Goal: Information Seeking & Learning: Find specific fact

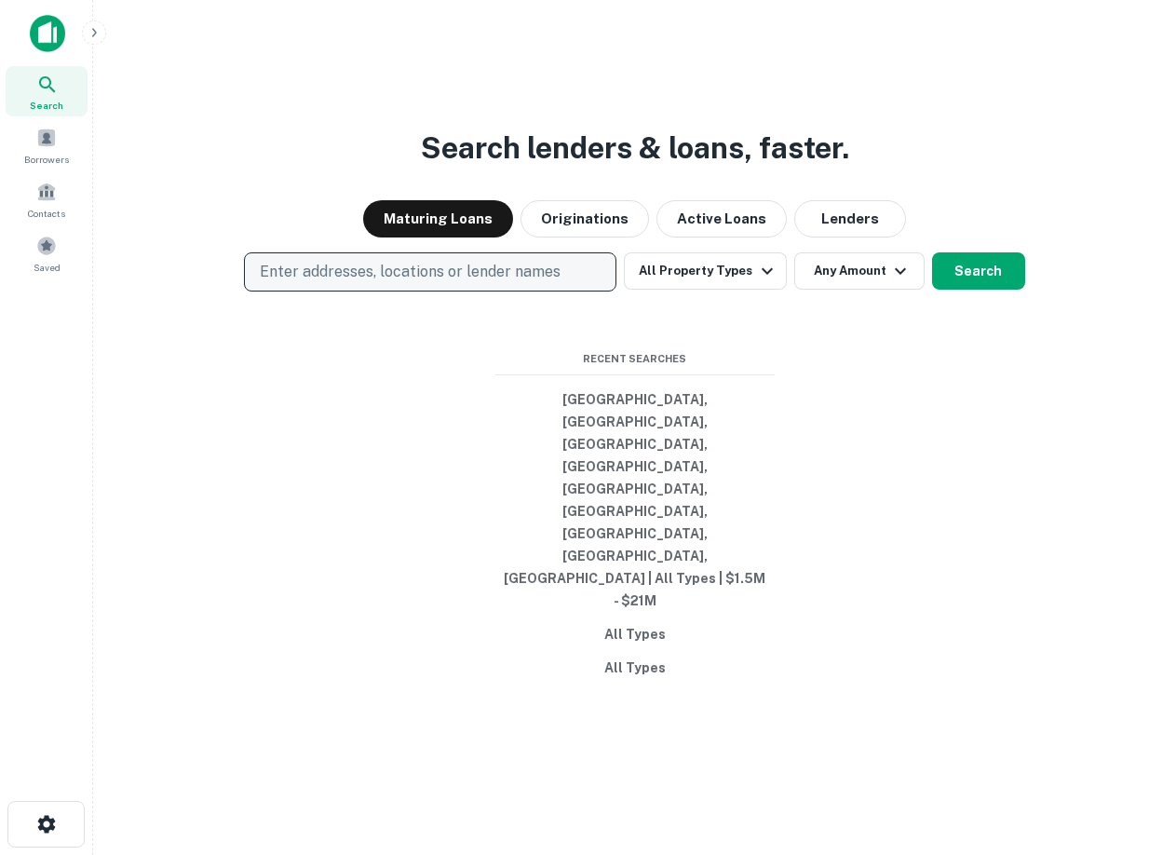
click at [410, 283] on p "Enter addresses, locations or lender names" at bounding box center [410, 272] width 301 height 22
type input "******"
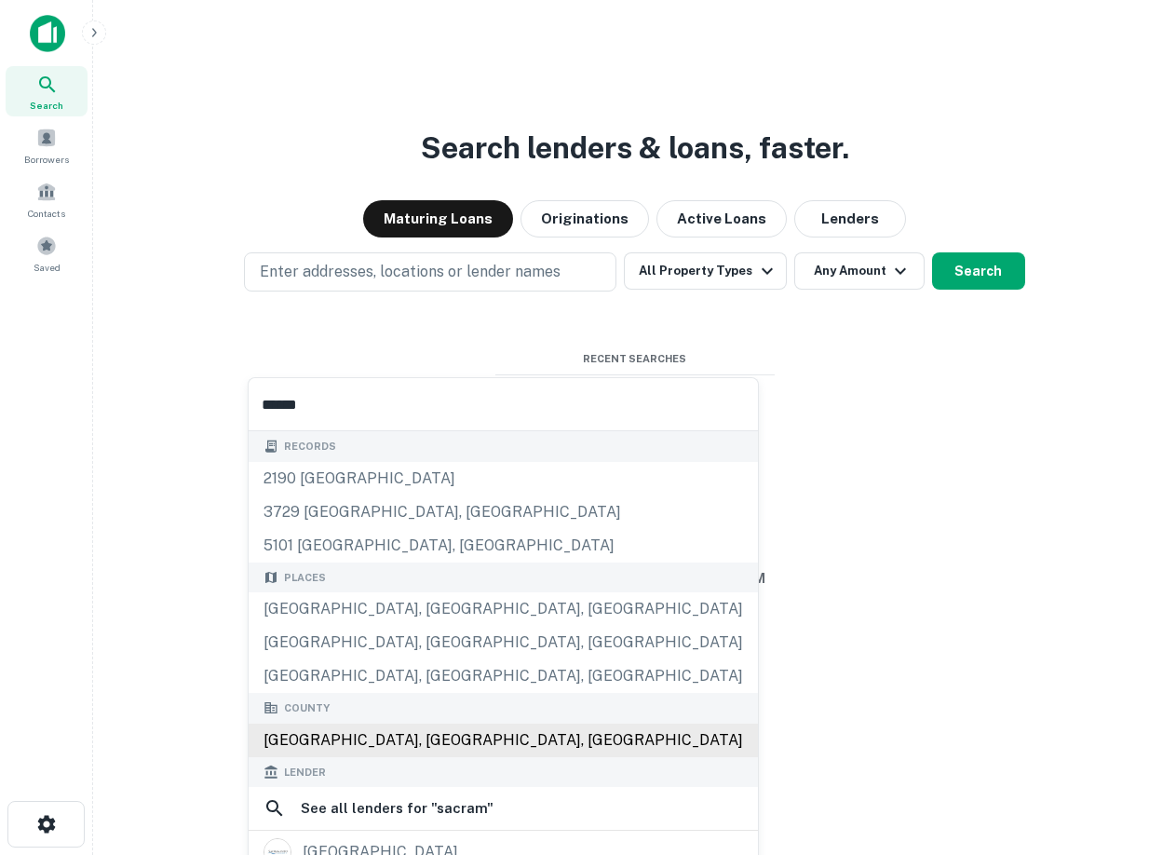
click at [525, 744] on div "[GEOGRAPHIC_DATA], [GEOGRAPHIC_DATA], [GEOGRAPHIC_DATA]" at bounding box center [503, 741] width 509 height 34
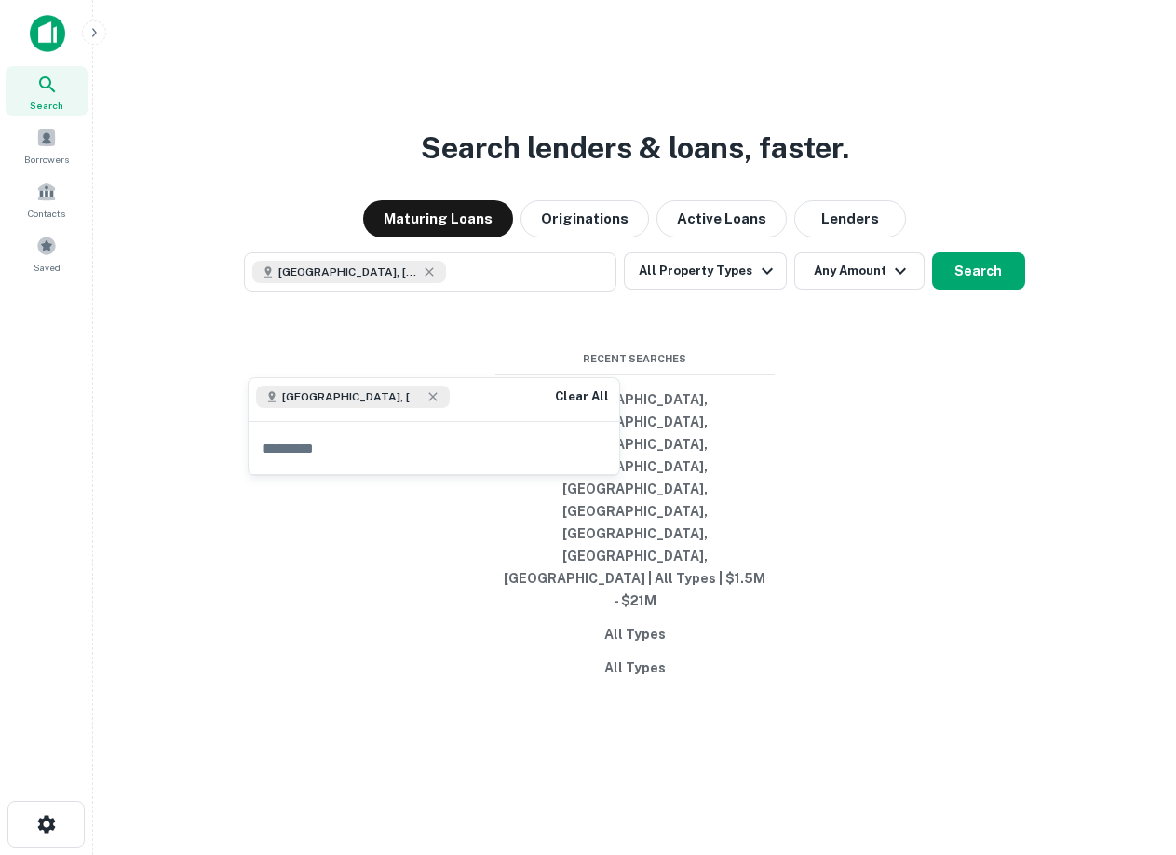
click at [994, 264] on div "Search lenders & loans, faster. Maturing Loans Originations Active Loans Lender…" at bounding box center [634, 472] width 1053 height 855
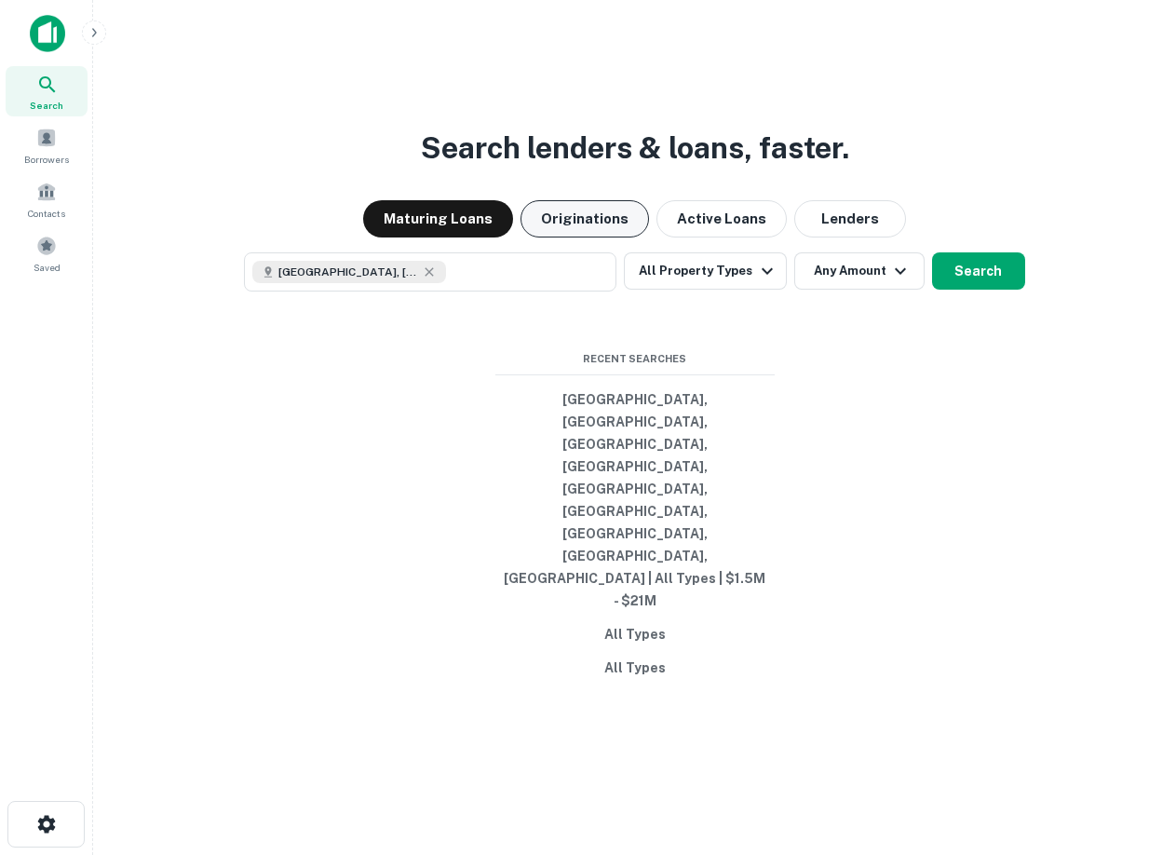
click at [606, 237] on button "Originations" at bounding box center [585, 218] width 129 height 37
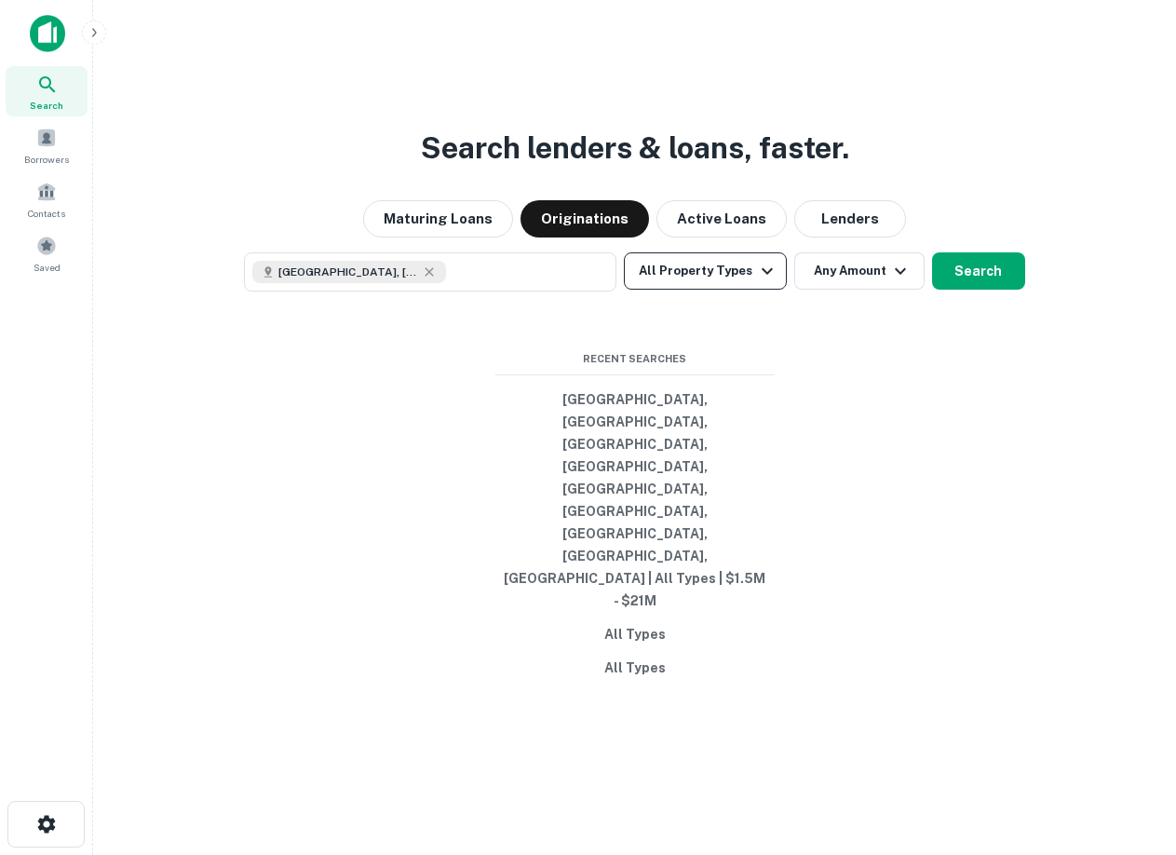
click at [714, 290] on button "All Property Types" at bounding box center [705, 270] width 162 height 37
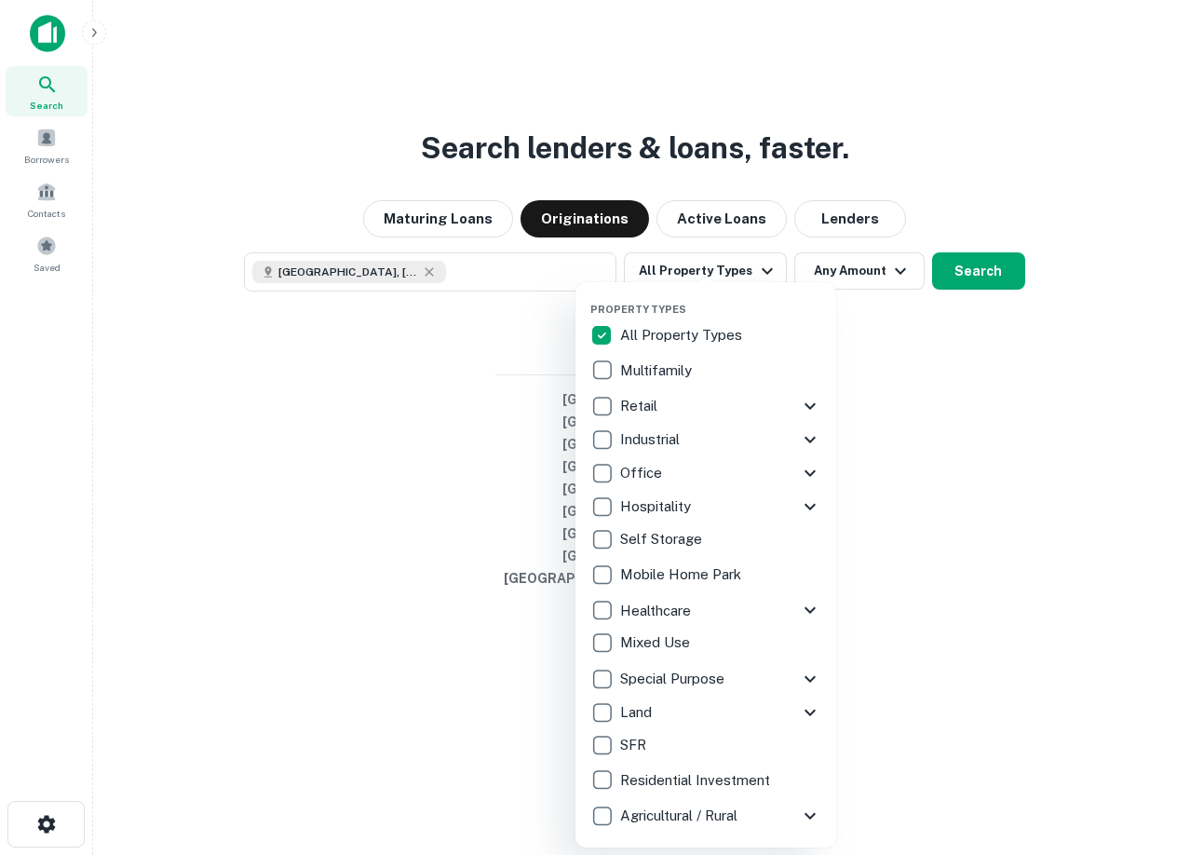
click at [590, 370] on div "Property Types All Property Types Multifamily Retail Storefront Auto Shop Bar S…" at bounding box center [706, 564] width 261 height 565
click at [983, 235] on div at bounding box center [595, 427] width 1190 height 855
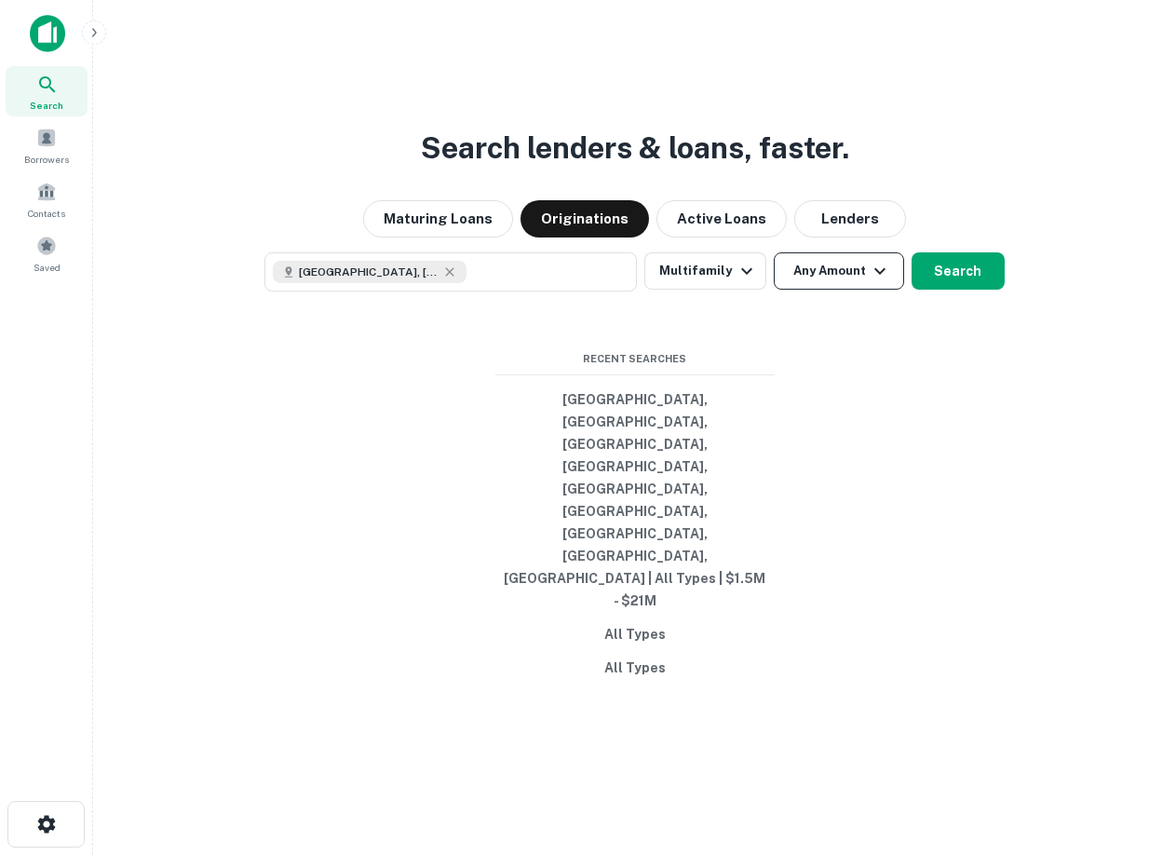
click at [845, 290] on button "Any Amount" at bounding box center [839, 270] width 130 height 37
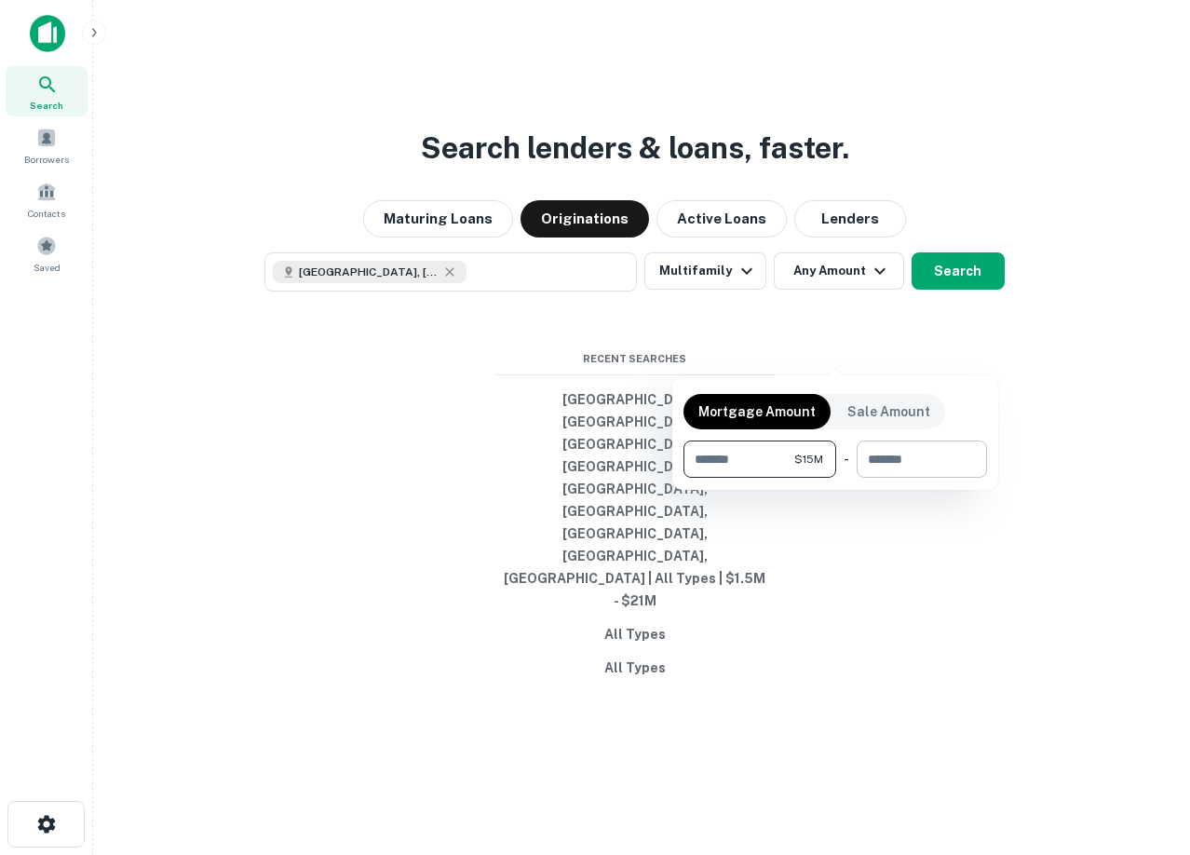
type input "********"
click at [915, 466] on input "number" at bounding box center [915, 459] width 117 height 37
type input "********"
click at [1139, 550] on div at bounding box center [595, 427] width 1190 height 855
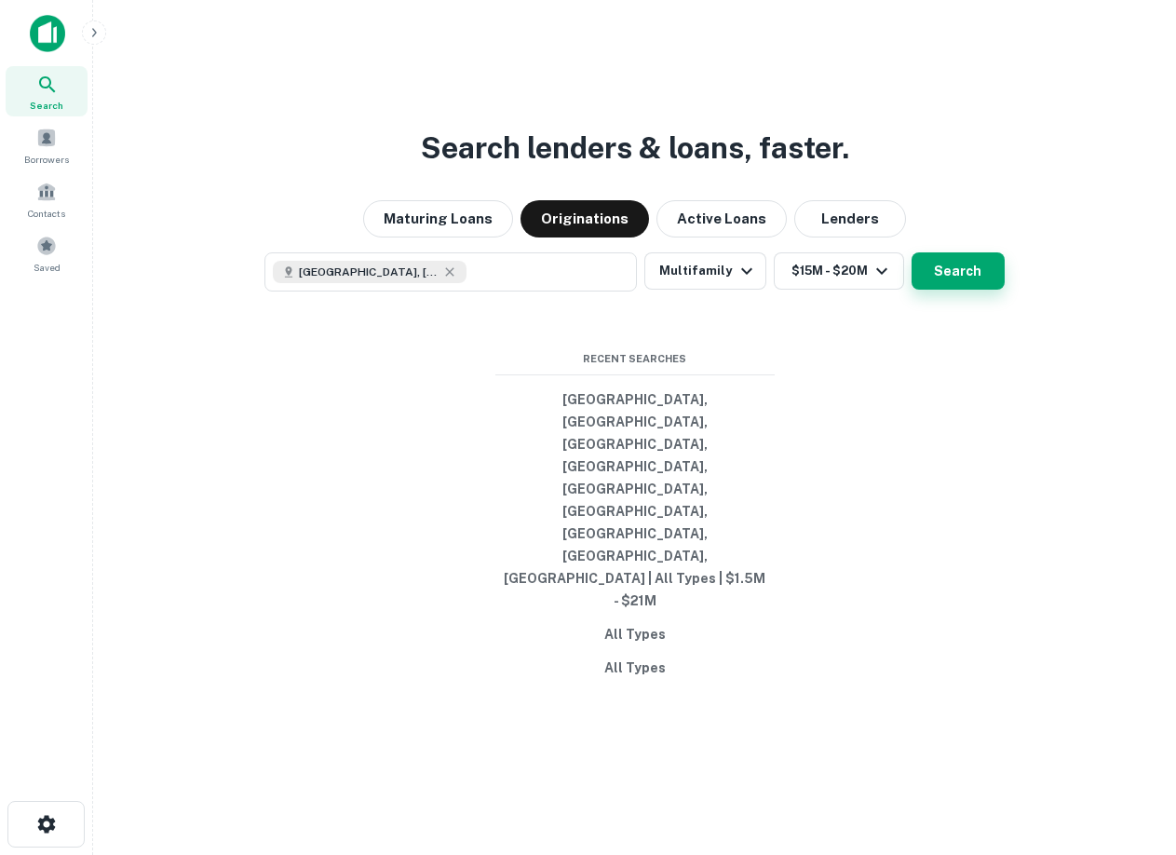
click at [980, 290] on button "Search" at bounding box center [958, 270] width 93 height 37
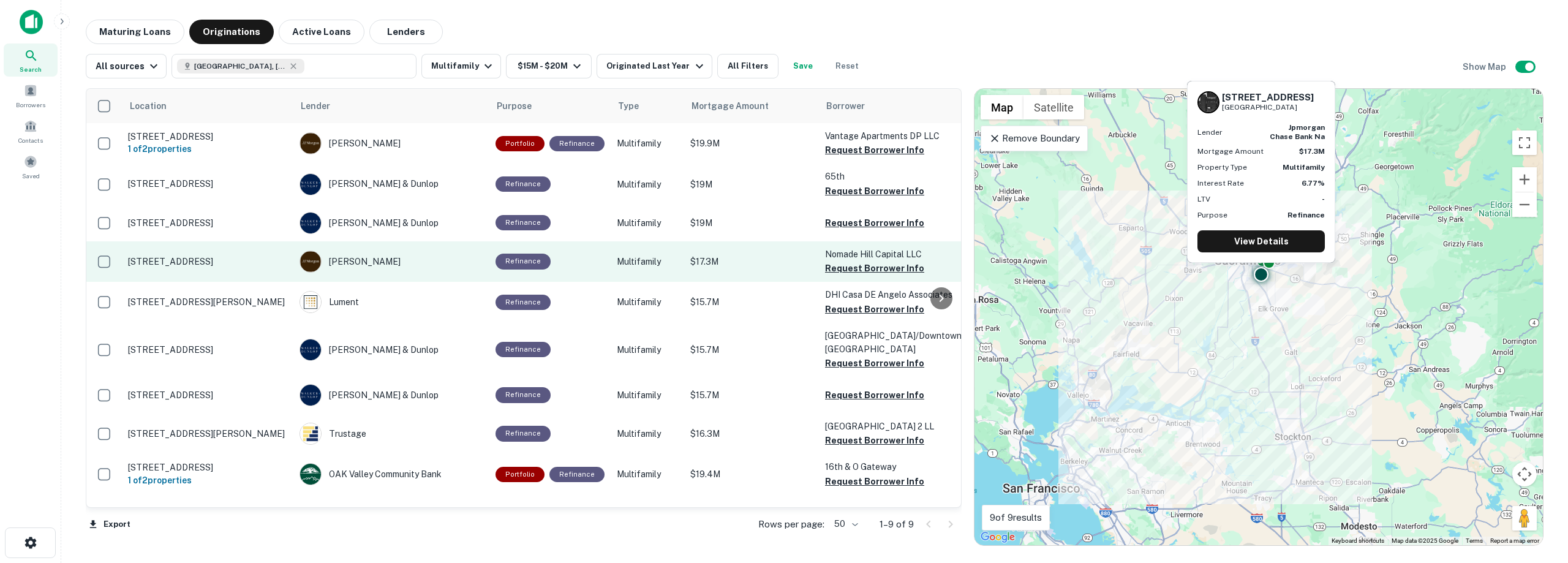
click at [717, 268] on p "$17.3M" at bounding box center [752, 261] width 122 height 13
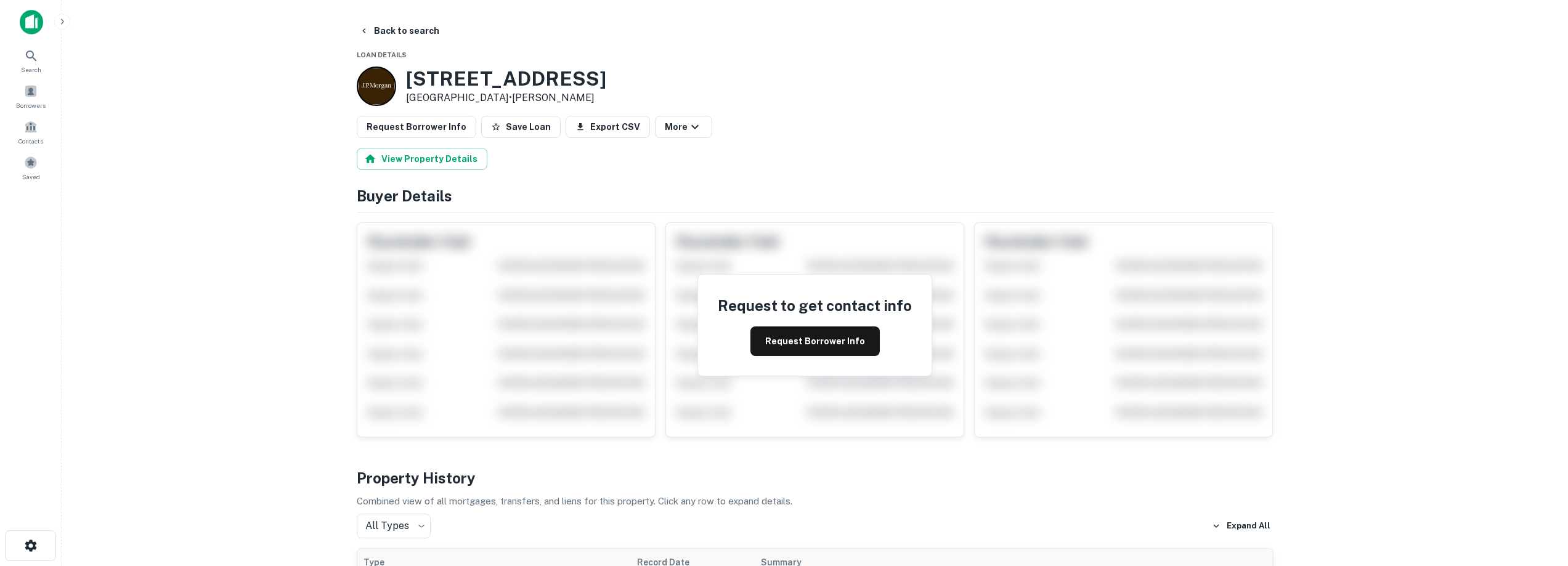
click at [267, 204] on main "Back to search Loan Details [STREET_ADDRESS] • [PERSON_NAME] Request Borrower I…" at bounding box center [814, 283] width 1506 height 566
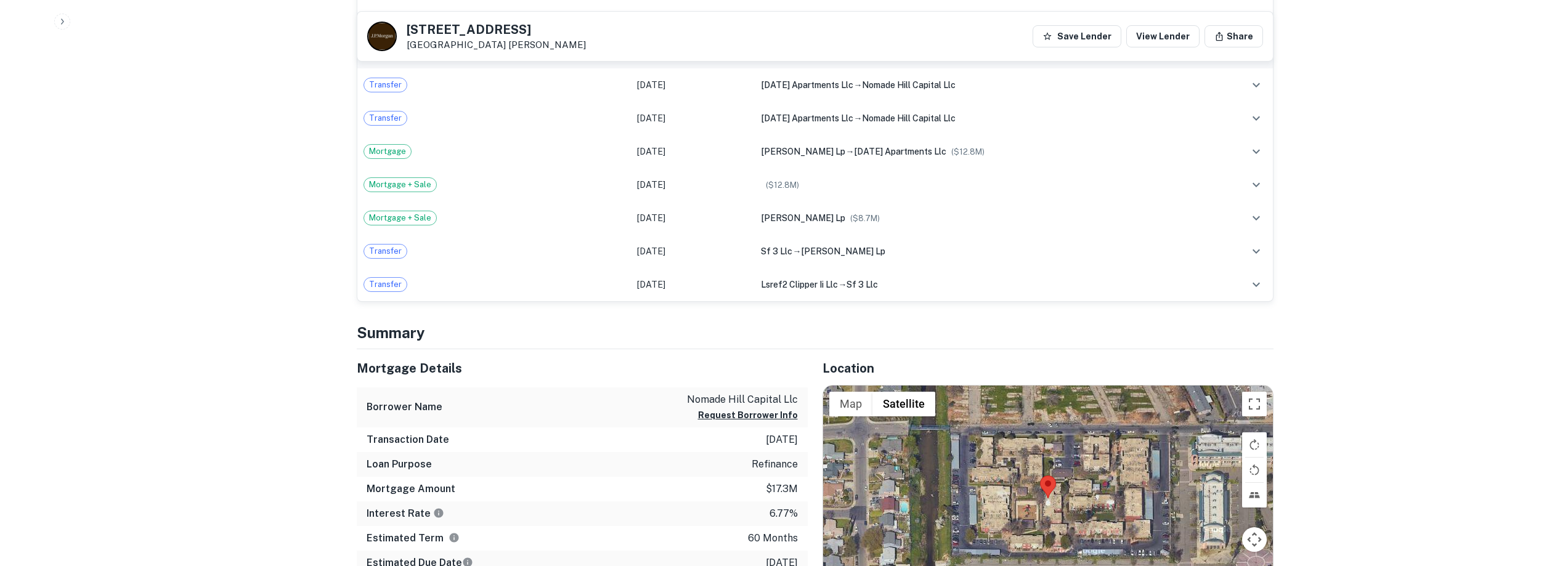
scroll to position [739, 0]
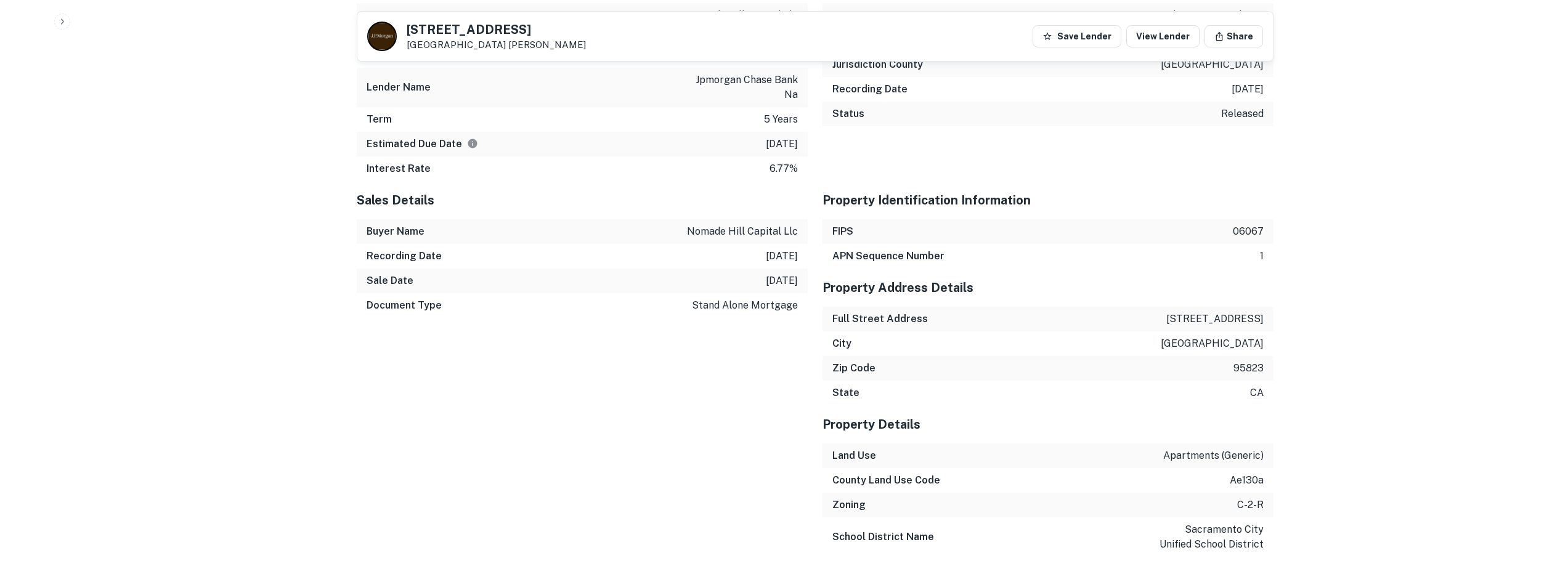
scroll to position [1663, 0]
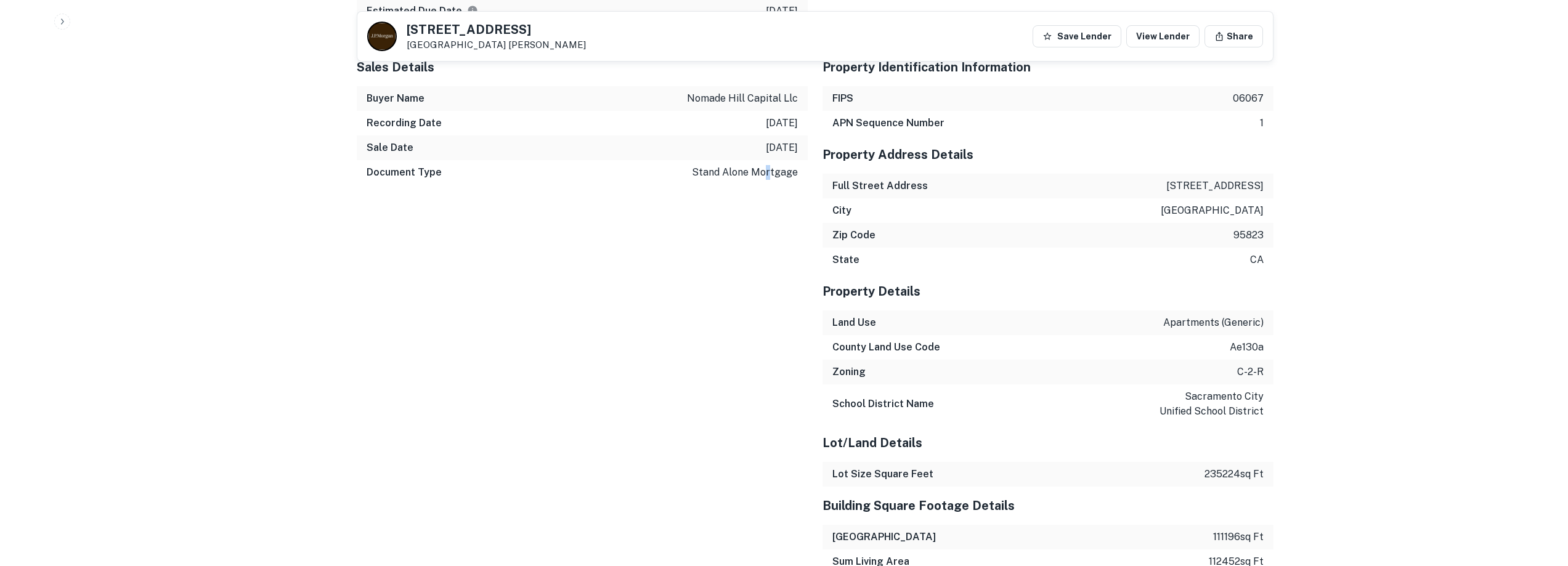
click at [769, 340] on div "Sales Details Buyer Name nomade hill capital llc Recording Date [DATE] Sale Dat…" at bounding box center [575, 516] width 466 height 937
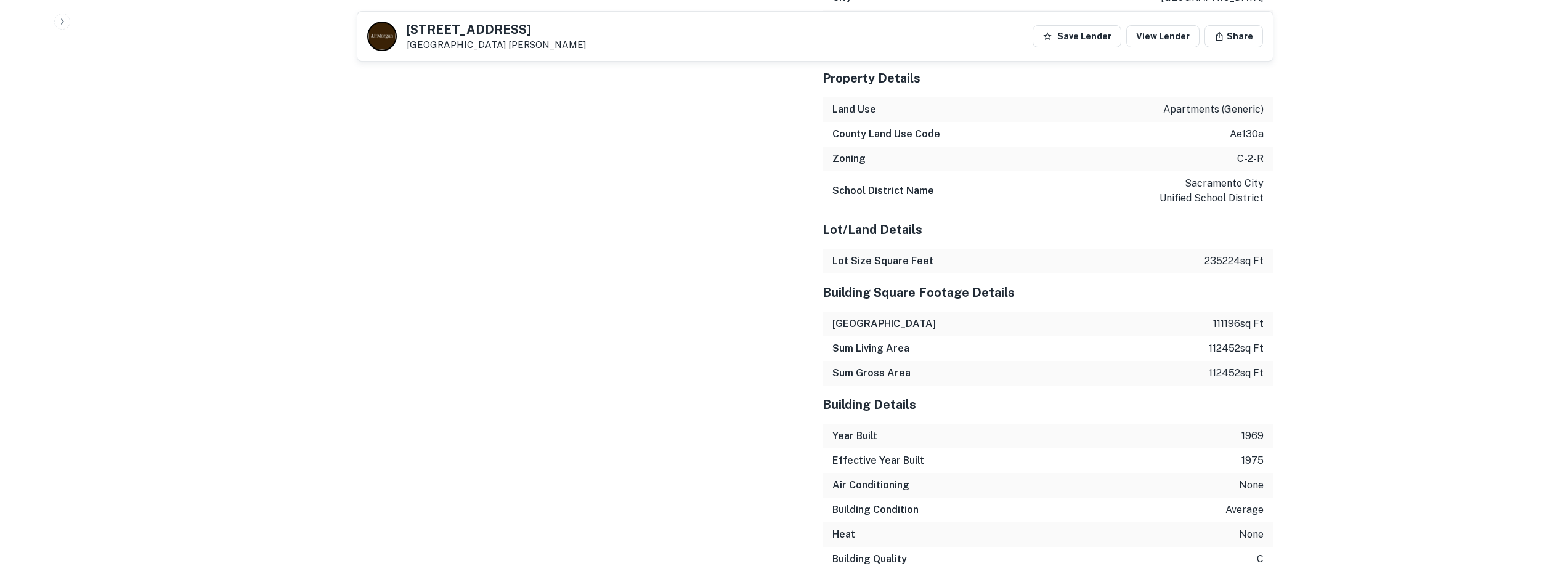
scroll to position [2032, 0]
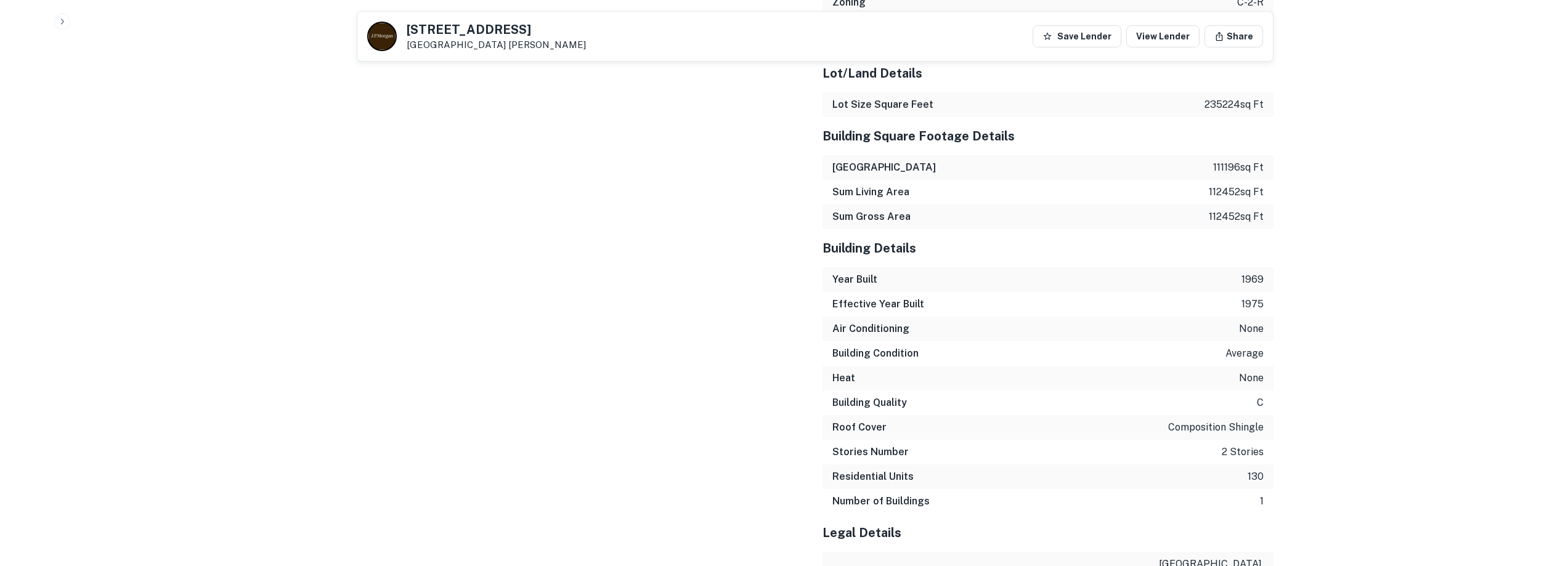
click at [777, 245] on div "Sales Details Buyer Name nomade hill capital llc Recording Date [DATE] Sale Dat…" at bounding box center [575, 147] width 466 height 937
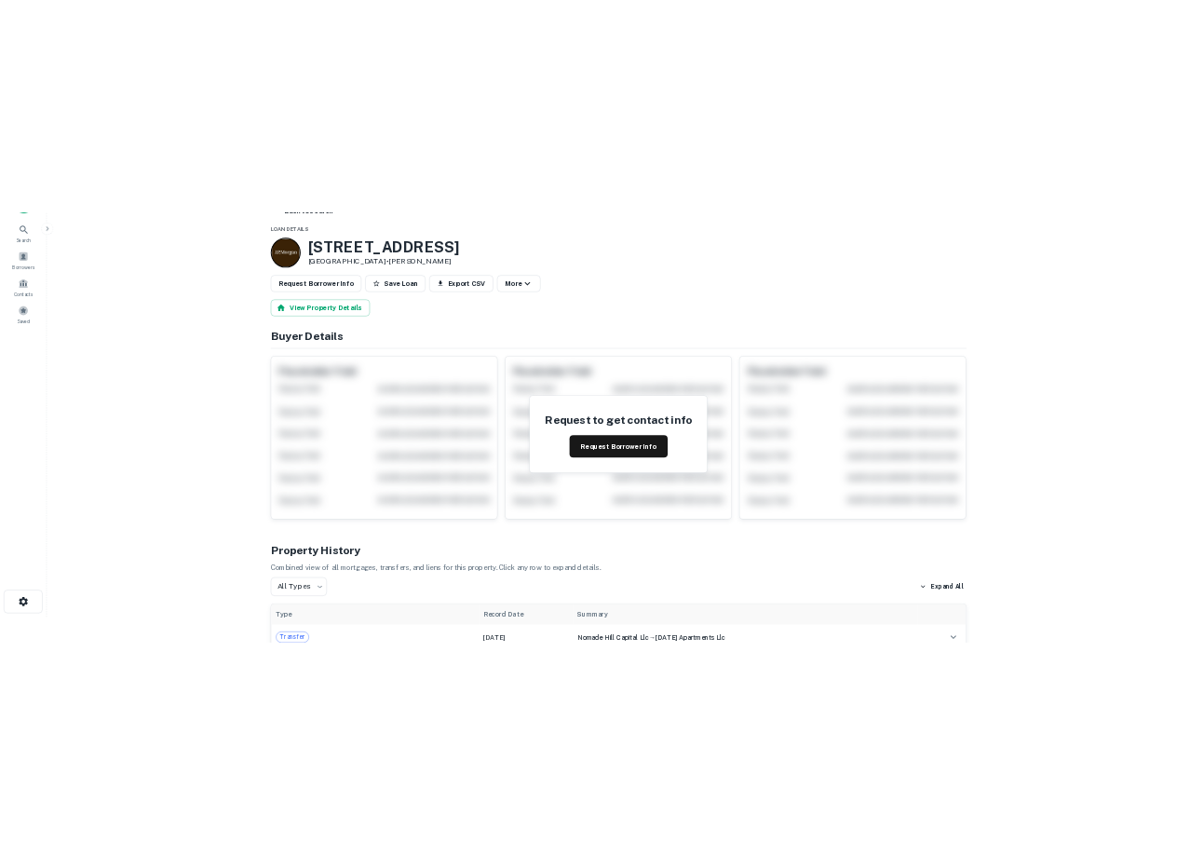
scroll to position [0, 0]
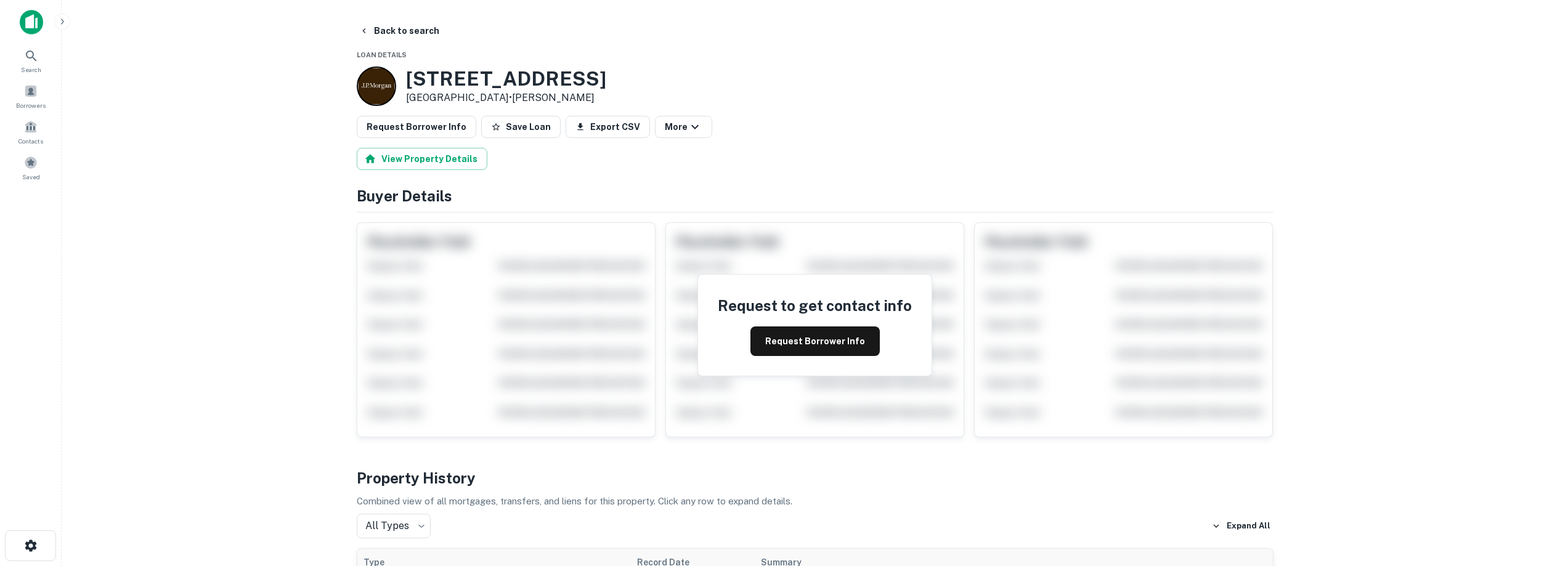
click at [255, 252] on main "Back to search Loan Details [STREET_ADDRESS] • [PERSON_NAME] Request Borrower I…" at bounding box center [814, 283] width 1506 height 566
drag, startPoint x: 552, startPoint y: 81, endPoint x: 408, endPoint y: 76, distance: 144.1
click at [408, 76] on h3 "[STREET_ADDRESS]" at bounding box center [506, 79] width 200 height 23
copy h3 "[STREET_ADDRESS]"
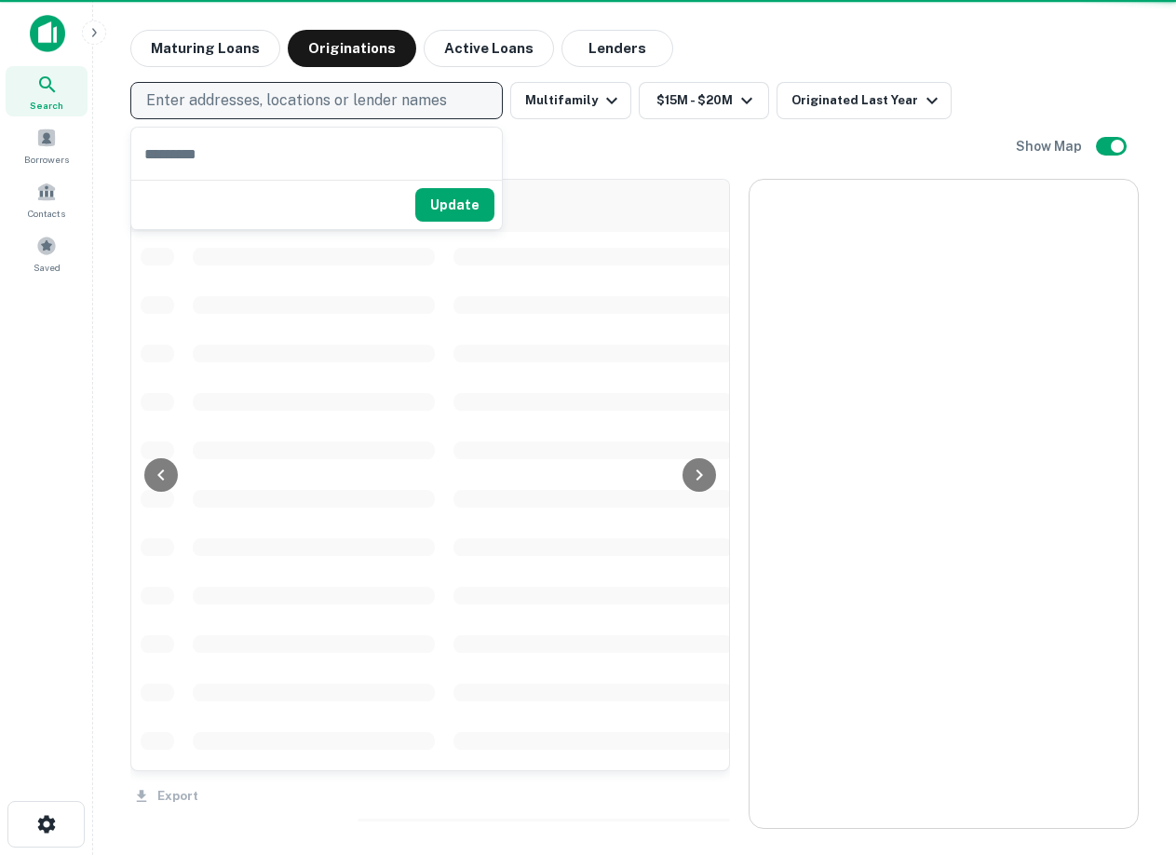
click at [336, 101] on p "Enter addresses, locations or lender names" at bounding box center [296, 100] width 301 height 22
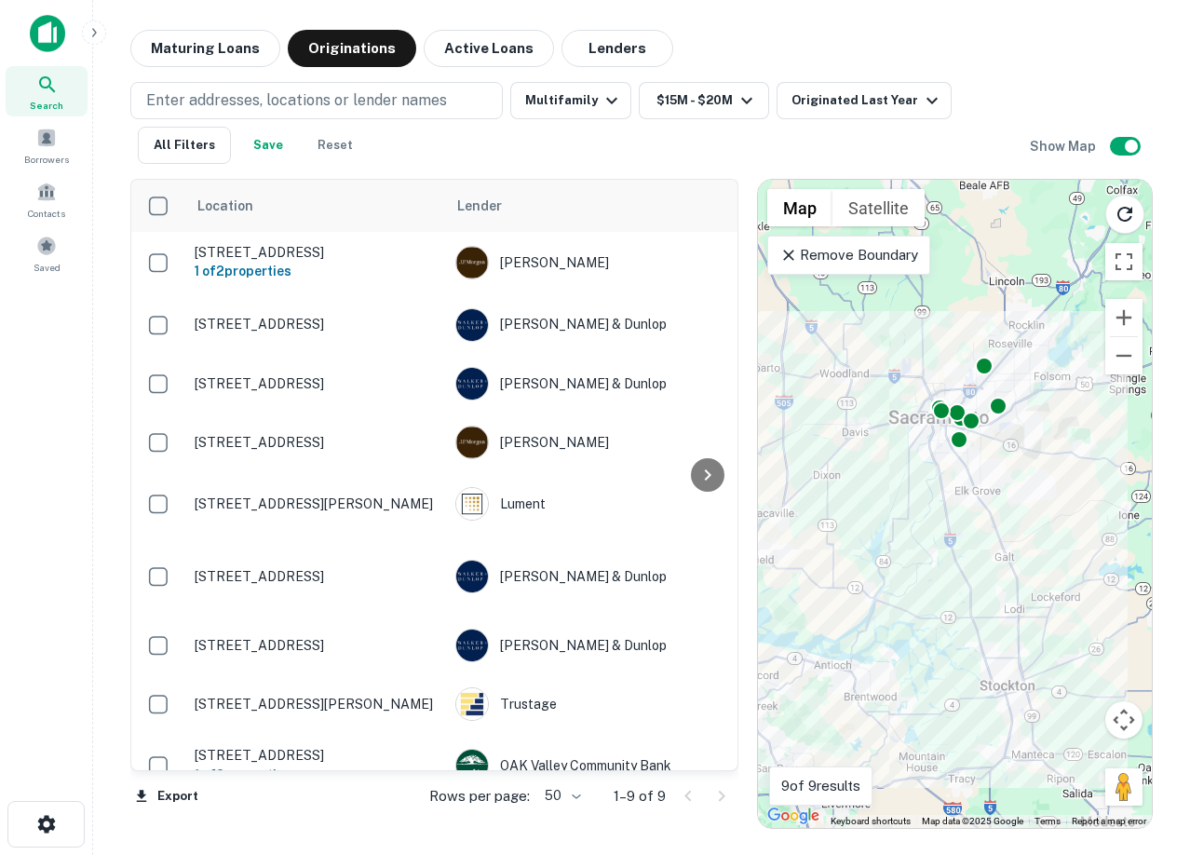
click at [981, 54] on div "Maturing Loans Originations Active Loans Lenders" at bounding box center [641, 48] width 1023 height 37
click at [980, 44] on div "Maturing Loans Originations Active Loans Lenders" at bounding box center [641, 48] width 1023 height 37
click at [773, 32] on div "Maturing Loans Originations Active Loans Lenders" at bounding box center [641, 48] width 1023 height 37
click at [665, 43] on div "Maturing Loans Originations Active Loans Lenders" at bounding box center [641, 48] width 1023 height 37
click at [763, 43] on div "Maturing Loans Originations Active Loans Lenders" at bounding box center [641, 48] width 1023 height 37
